Goal: Check status: Check status

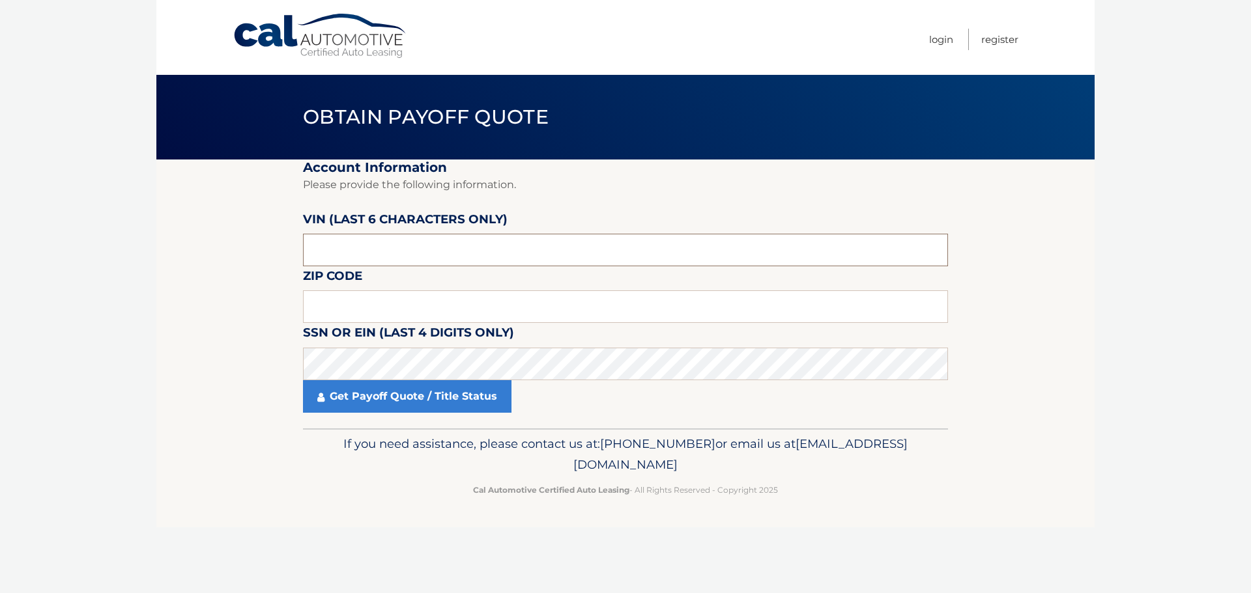
click at [522, 263] on input "text" at bounding box center [625, 250] width 645 height 33
paste input "141087"
type input "141087"
click at [481, 310] on input "text" at bounding box center [625, 307] width 645 height 33
type input "1"
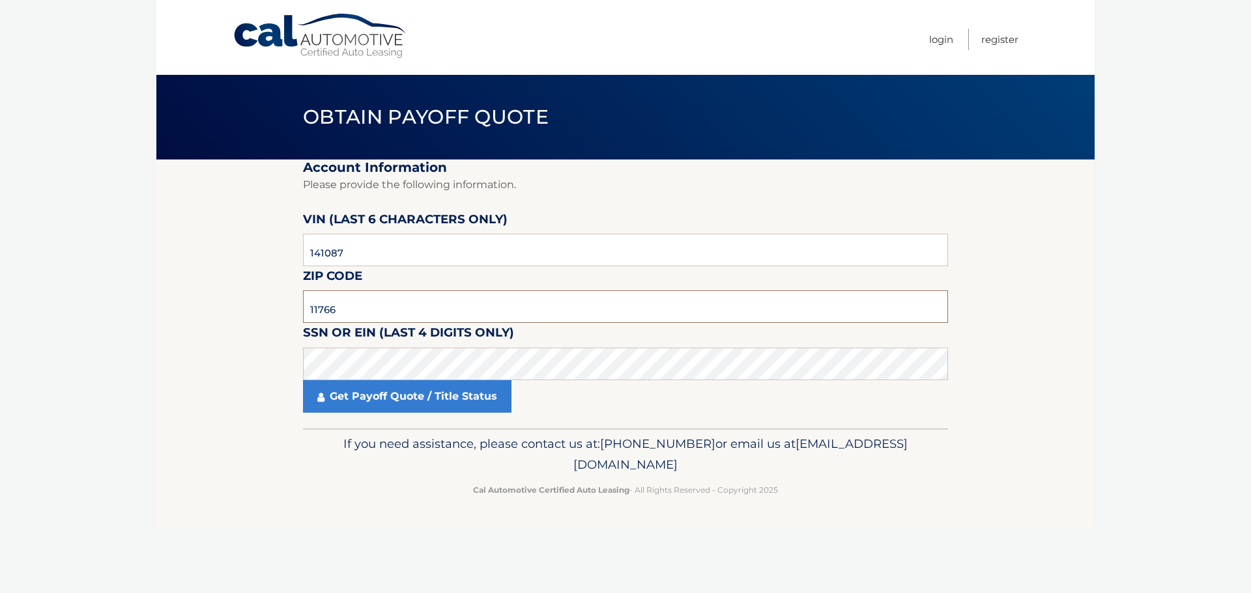
type input "11766"
click at [280, 348] on section "Account Information Please provide the following information. [PERSON_NAME] (la…" at bounding box center [625, 294] width 938 height 269
click button "For Originating Dealer" at bounding box center [0, 0] width 0 height 0
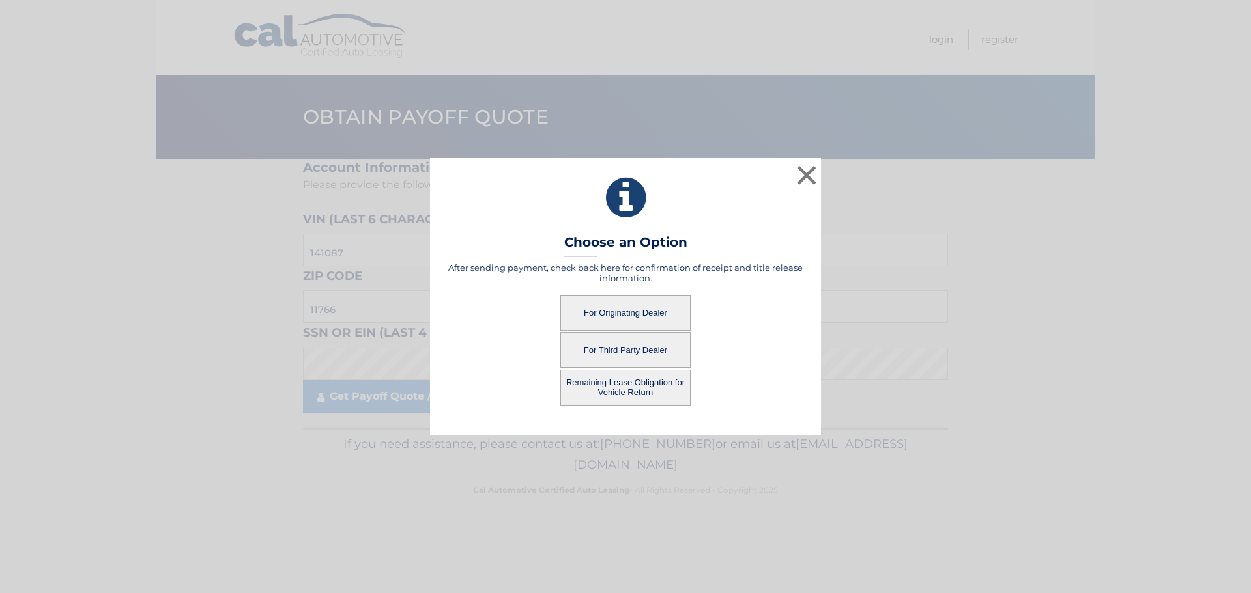
click at [651, 313] on button "For Originating Dealer" at bounding box center [625, 313] width 130 height 36
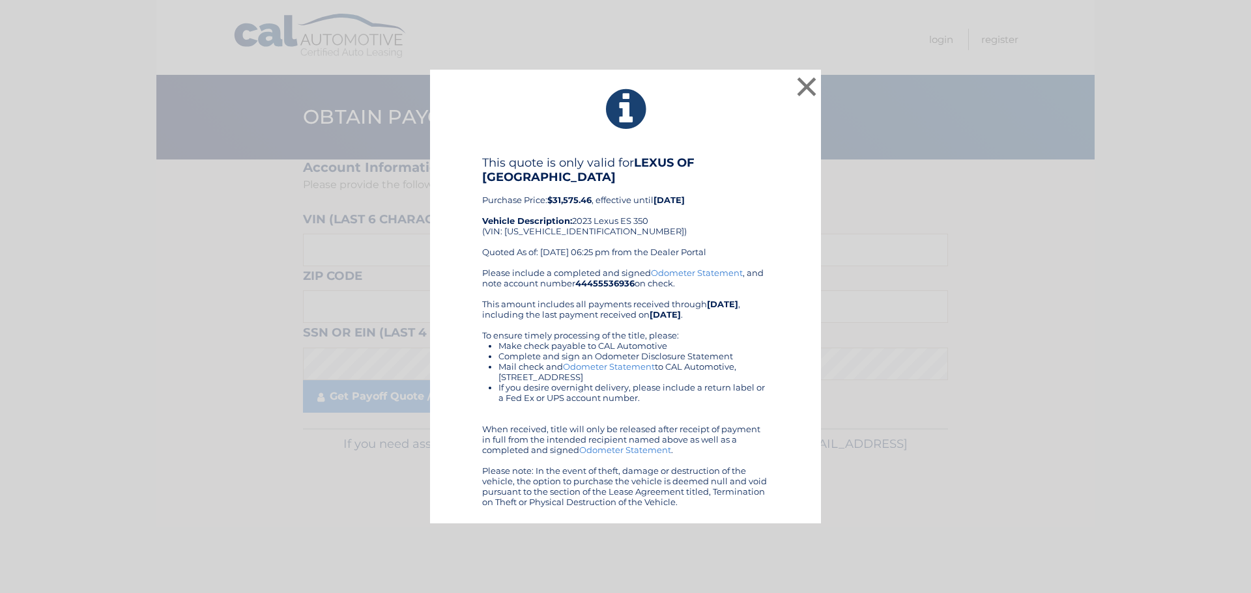
drag, startPoint x: 595, startPoint y: 199, endPoint x: 481, endPoint y: 205, distance: 113.5
click at [481, 205] on div "This quote is only valid for LEXUS OF SMITHTOWN Purchase Price: $31,575.46 , ef…" at bounding box center [625, 332] width 358 height 352
copy div "Purchase Price: $31,575.46 ,"
click at [802, 91] on button "×" at bounding box center [806, 87] width 26 height 26
